Goal: Task Accomplishment & Management: Use online tool/utility

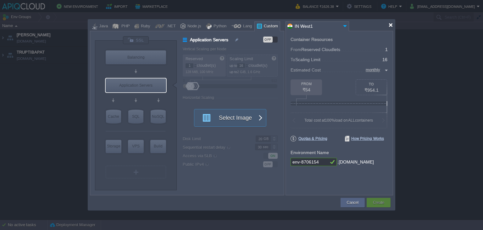
click at [389, 24] on div at bounding box center [390, 25] width 5 height 5
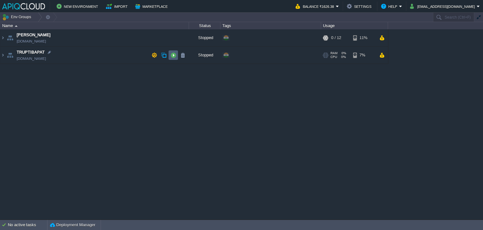
click at [174, 54] on button "button" at bounding box center [173, 55] width 6 height 6
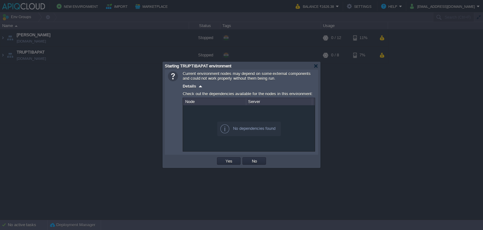
click at [227, 156] on td "Yes" at bounding box center [228, 160] width 25 height 9
click at [226, 161] on button "Yes" at bounding box center [229, 161] width 11 height 6
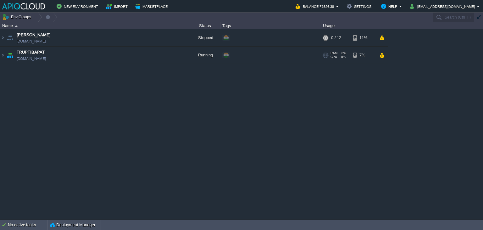
click at [82, 53] on td "TRUPTIBAPAT [DOMAIN_NAME]" at bounding box center [94, 55] width 189 height 17
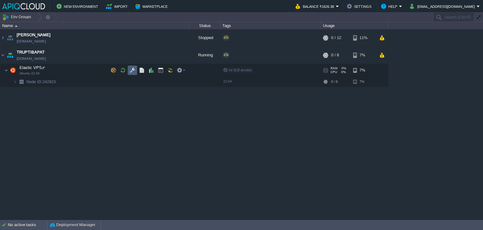
click at [135, 71] on td at bounding box center [132, 69] width 9 height 9
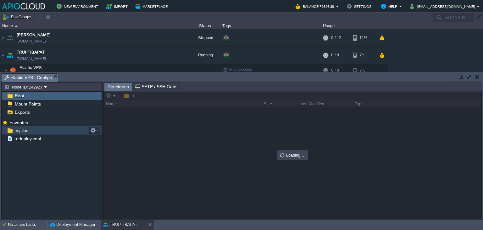
click at [17, 128] on span "myfiles" at bounding box center [21, 130] width 16 height 6
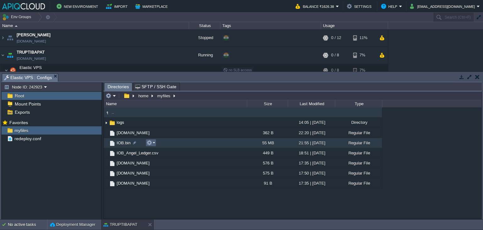
click at [151, 144] on button "button" at bounding box center [150, 143] width 6 height 6
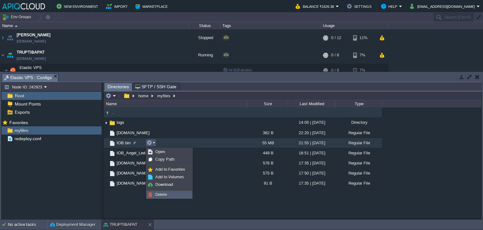
click at [164, 192] on span "Delete" at bounding box center [161, 194] width 12 height 5
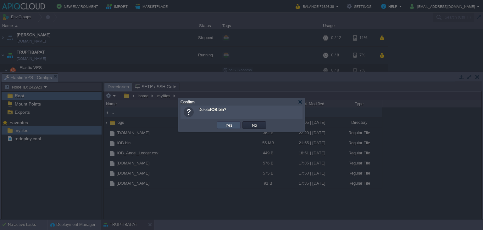
click at [224, 123] on button "Yes" at bounding box center [229, 125] width 11 height 6
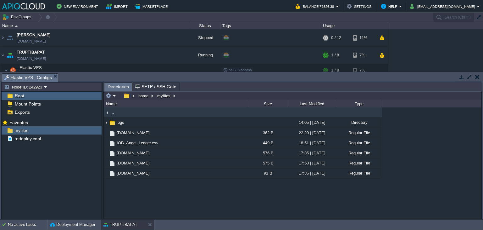
click at [476, 78] on button "button" at bounding box center [477, 77] width 4 height 6
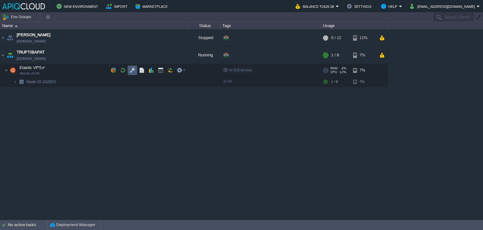
click at [132, 70] on button "button" at bounding box center [133, 70] width 6 height 6
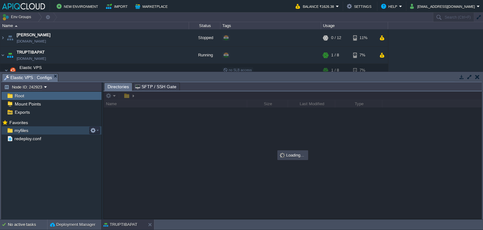
click at [15, 127] on span "myfiles" at bounding box center [21, 130] width 16 height 6
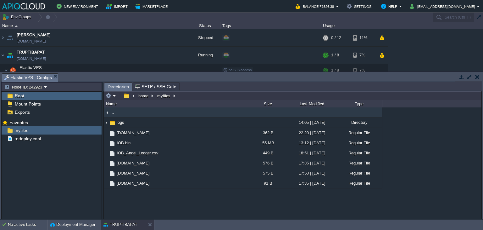
click at [479, 77] on button "button" at bounding box center [477, 77] width 4 height 6
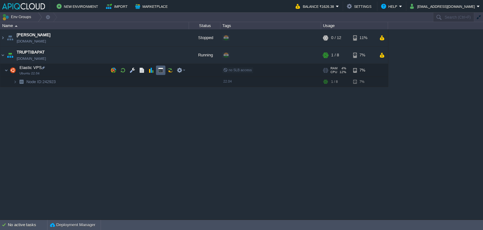
click at [159, 70] on button "button" at bounding box center [161, 70] width 6 height 6
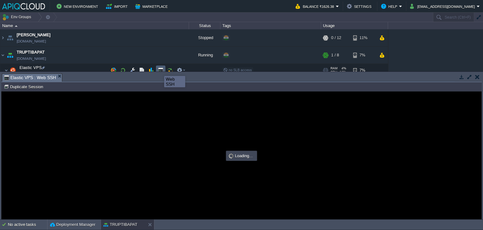
type input "#000000"
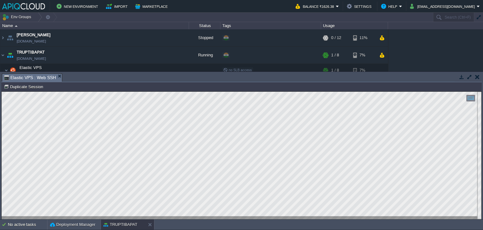
click at [478, 78] on button "button" at bounding box center [477, 77] width 4 height 6
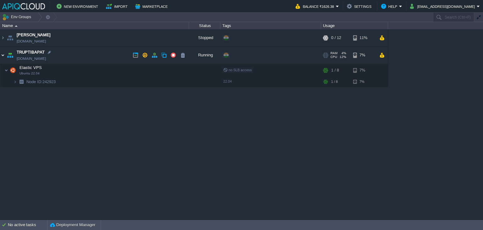
drag, startPoint x: 2, startPoint y: 56, endPoint x: 7, endPoint y: 57, distance: 4.8
click at [3, 56] on img at bounding box center [2, 55] width 5 height 17
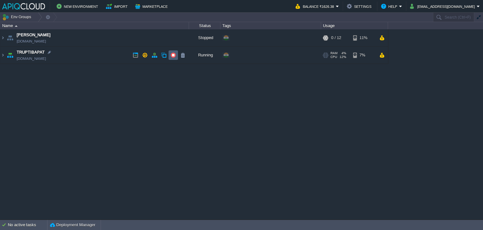
click at [173, 56] on button "button" at bounding box center [173, 55] width 6 height 6
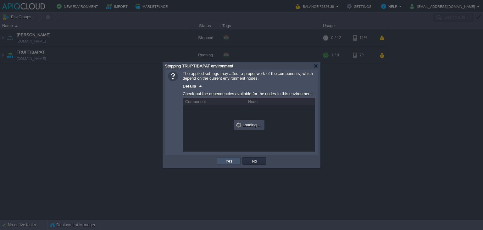
click at [230, 158] on button "Yes" at bounding box center [229, 161] width 11 height 6
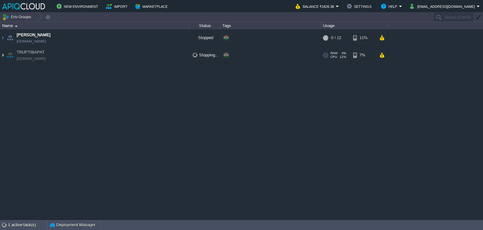
click at [3, 53] on img at bounding box center [2, 55] width 5 height 17
